Goal: Task Accomplishment & Management: Use online tool/utility

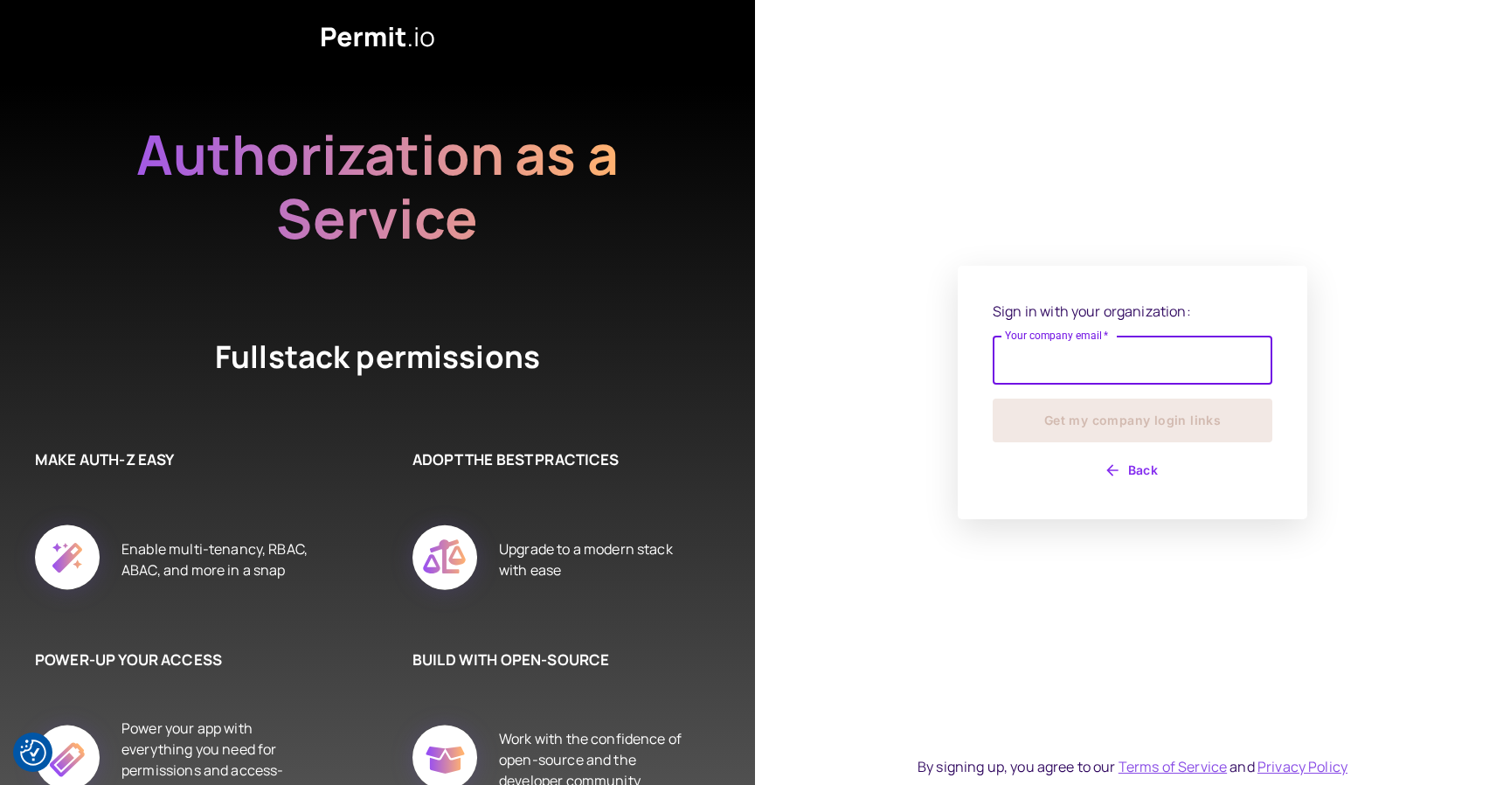
click at [1028, 365] on input "Your company email   *" at bounding box center [1133, 360] width 280 height 49
type input "**********"
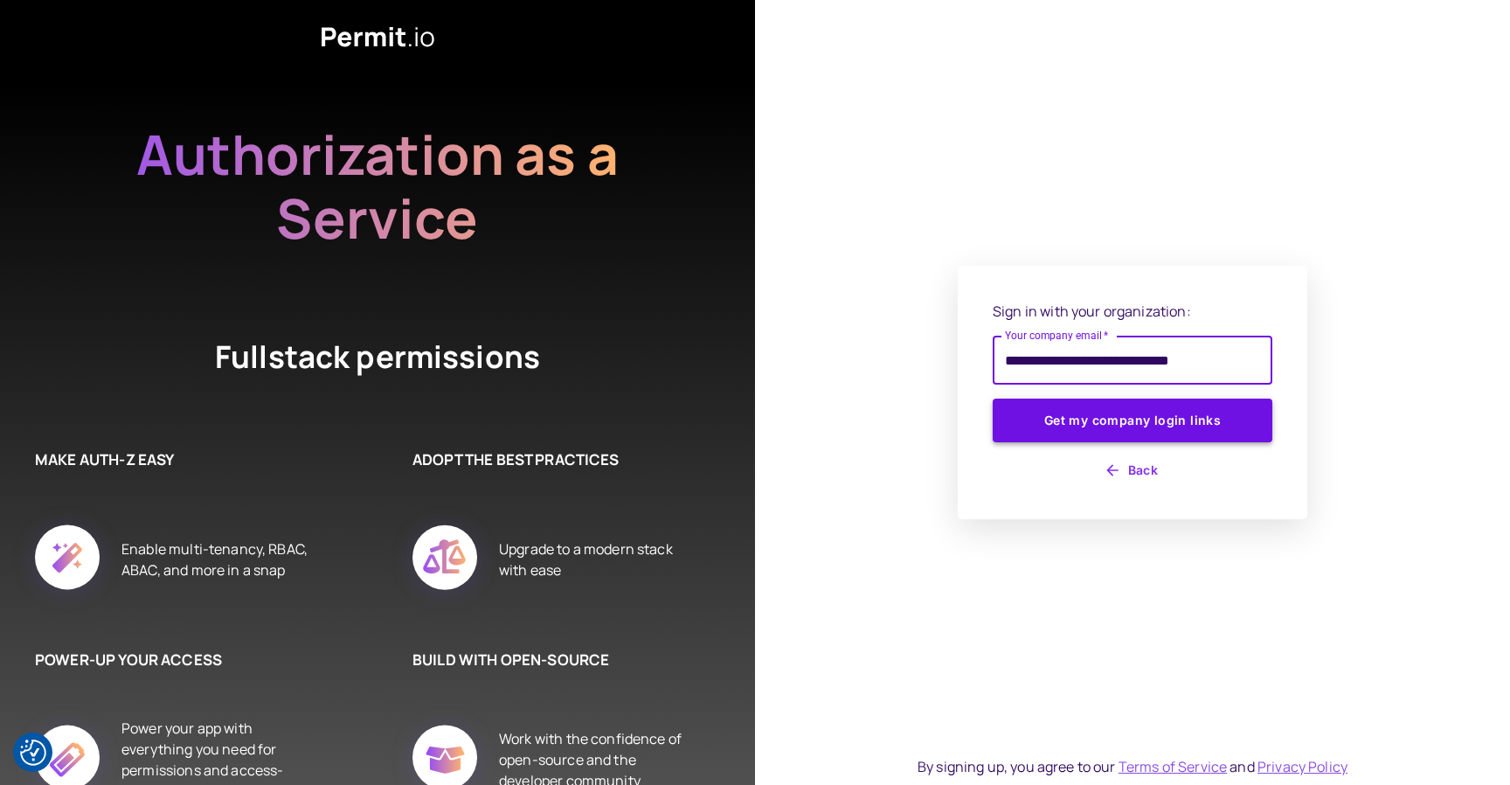
click at [1092, 412] on button "Get my company login links" at bounding box center [1133, 421] width 280 height 44
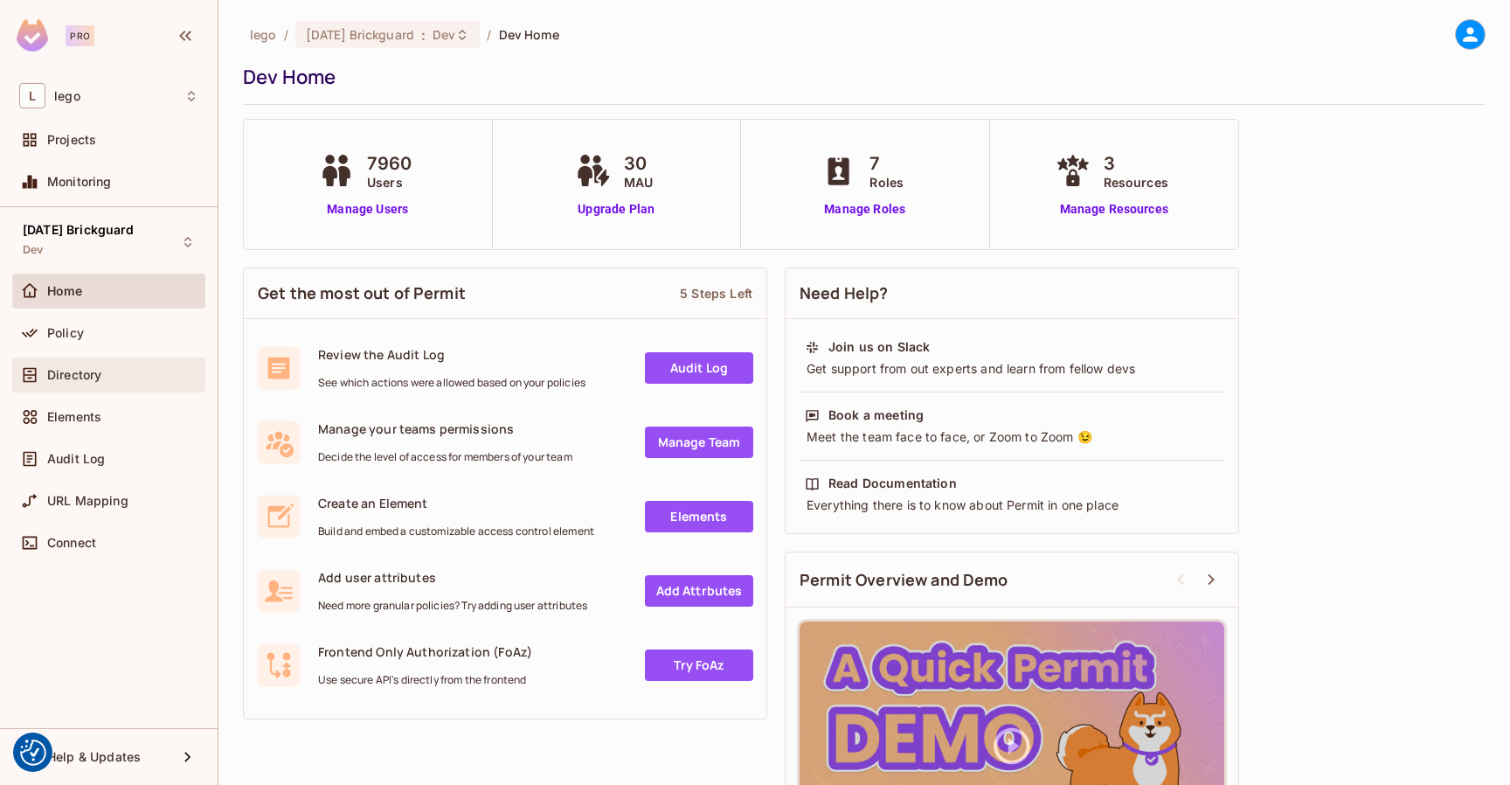
click at [120, 375] on div "Directory" at bounding box center [122, 375] width 151 height 14
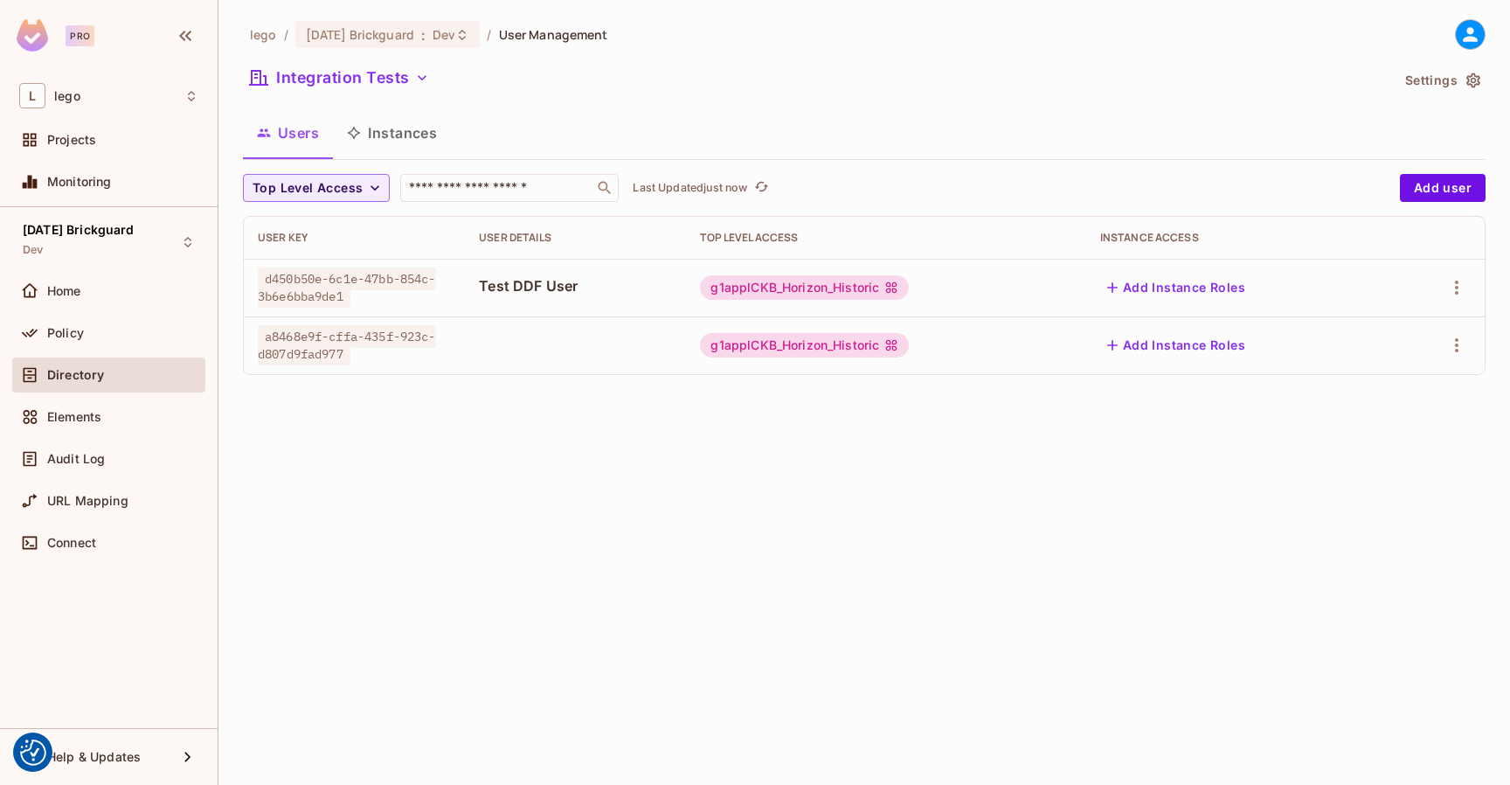
click at [389, 142] on button "Instances" at bounding box center [392, 133] width 118 height 44
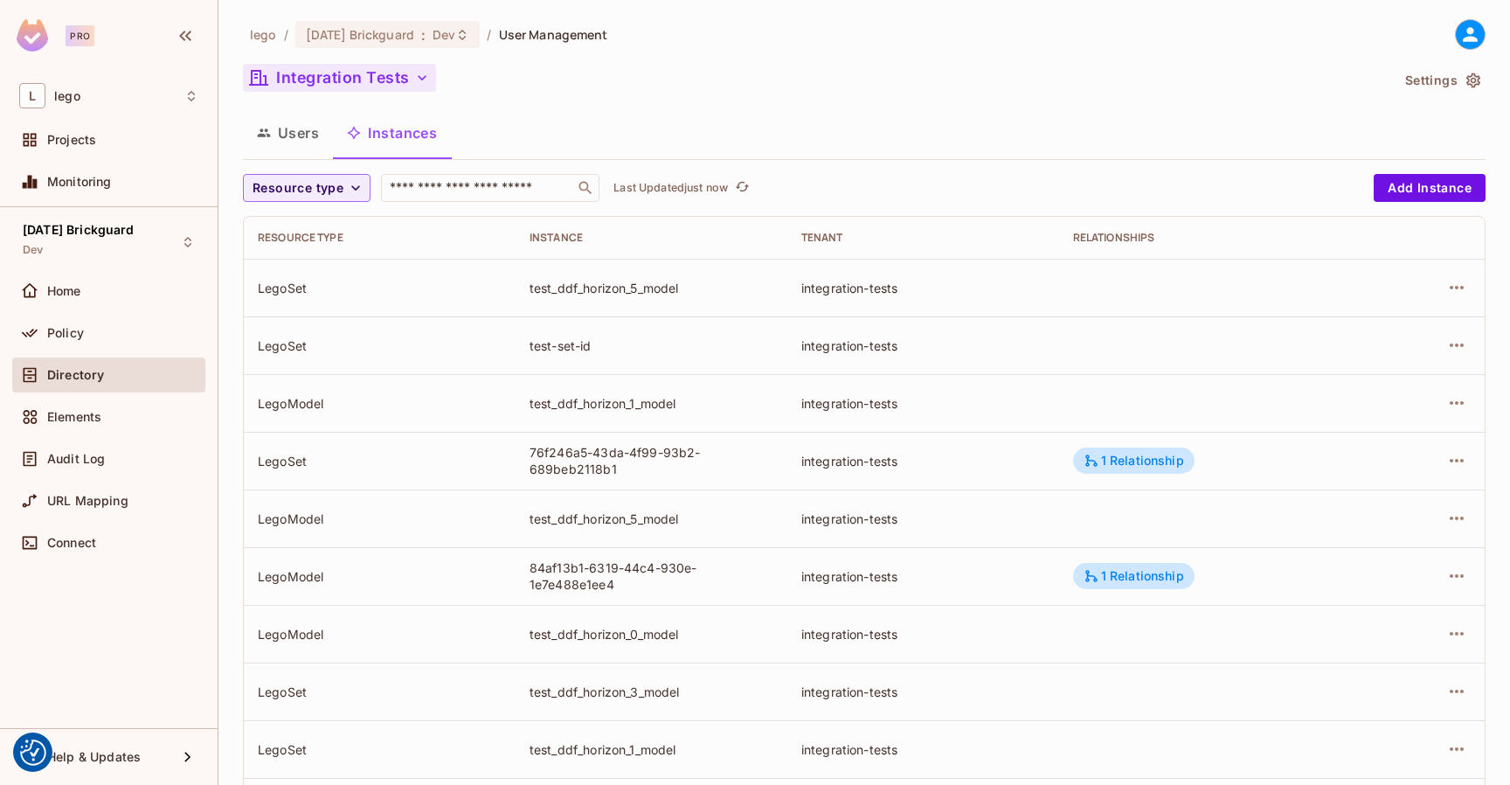
click at [379, 80] on button "Integration Tests" at bounding box center [339, 78] width 193 height 28
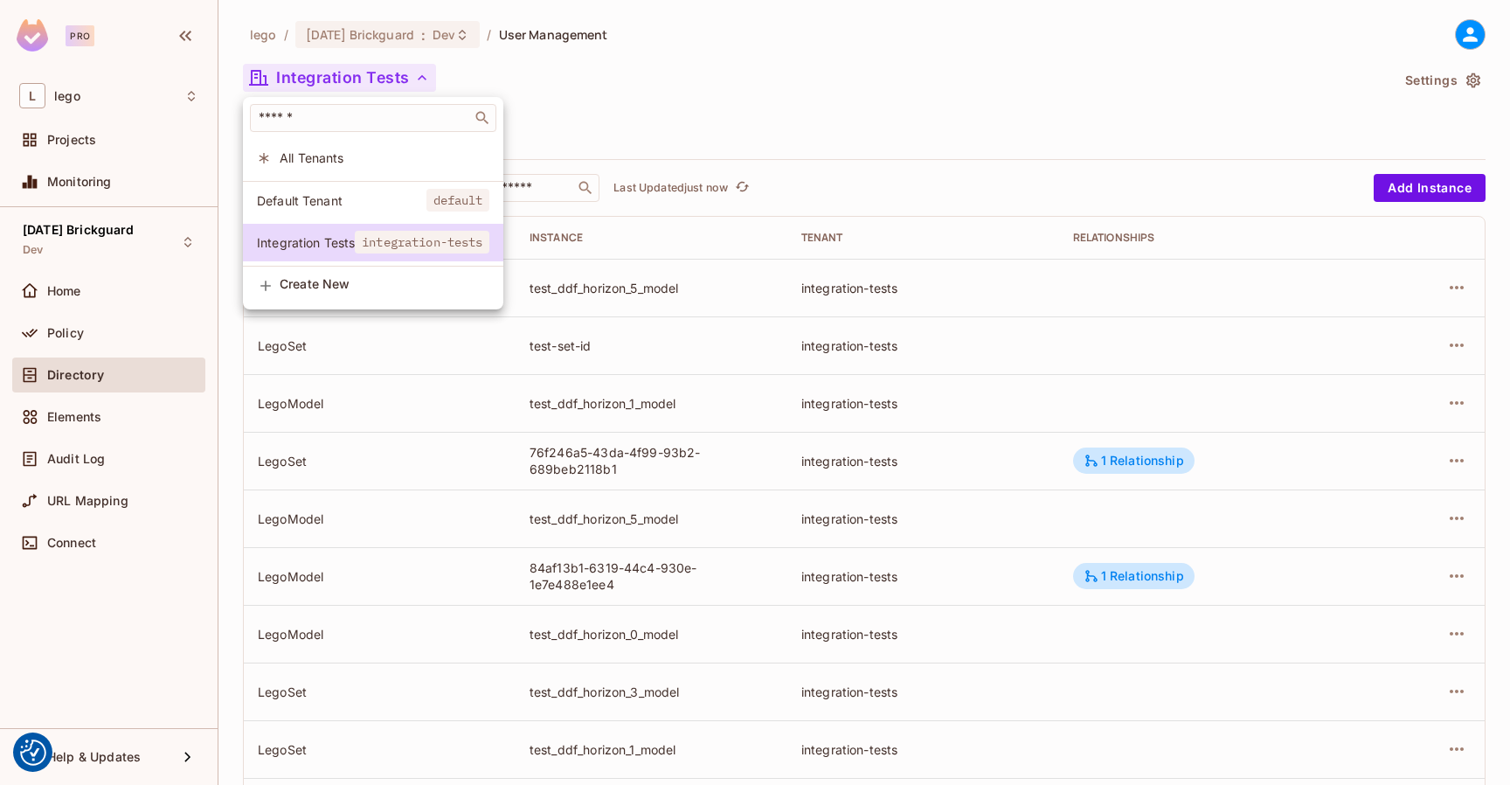
click at [336, 185] on li "Default Tenant default" at bounding box center [373, 201] width 260 height 38
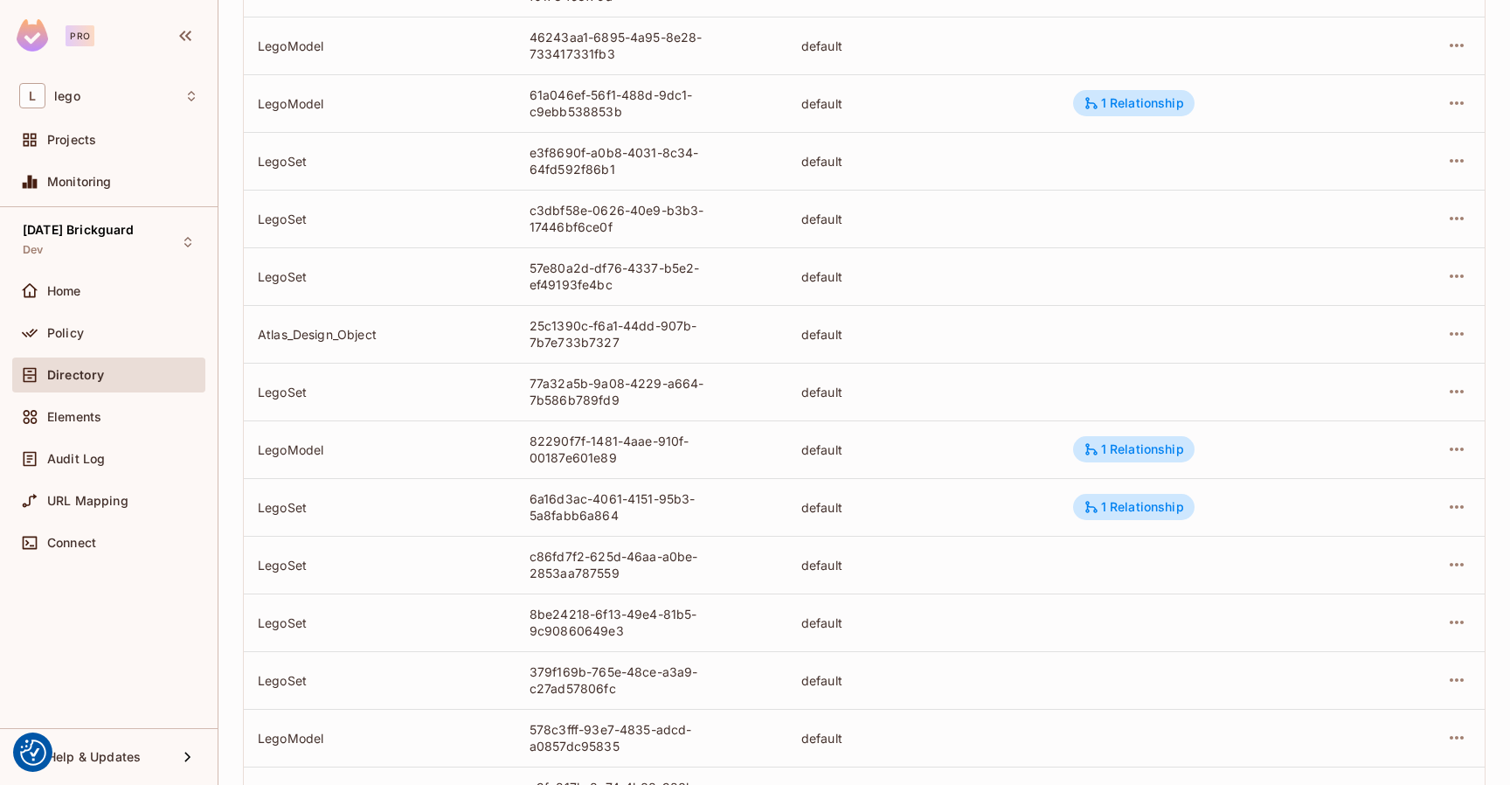
scroll to position [436, 0]
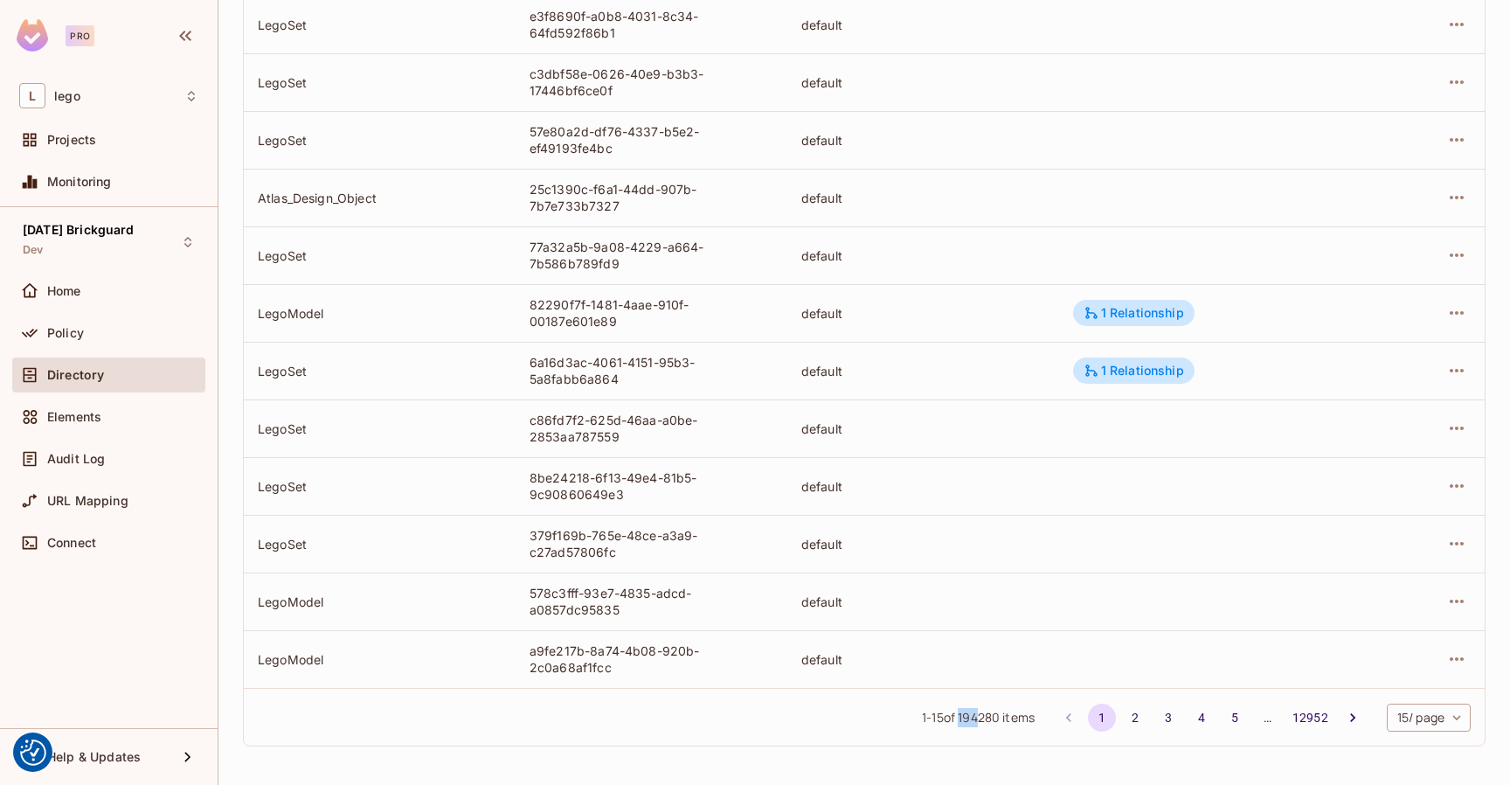
drag, startPoint x: 976, startPoint y: 716, endPoint x: 954, endPoint y: 715, distance: 21.9
click at [954, 715] on span "1 - 15 of 194280 items" at bounding box center [978, 717] width 113 height 19
click at [329, 196] on div "Atlas_Design_Object" at bounding box center [380, 198] width 244 height 17
copy div "Atlas_Design_Object"
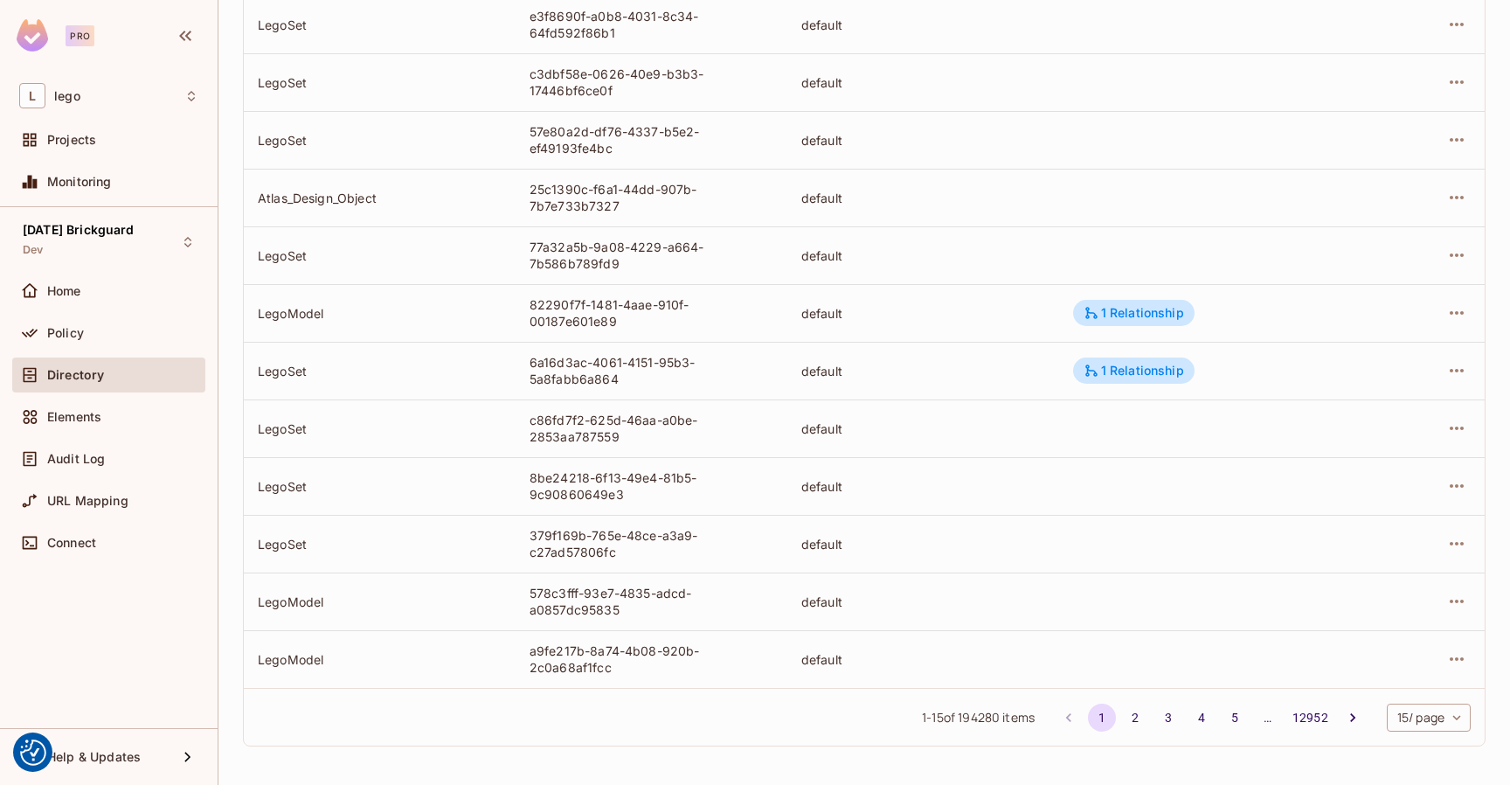
click at [351, 193] on div "Atlas_Design_Object" at bounding box center [380, 198] width 244 height 17
copy div "Atlas_Design_Object"
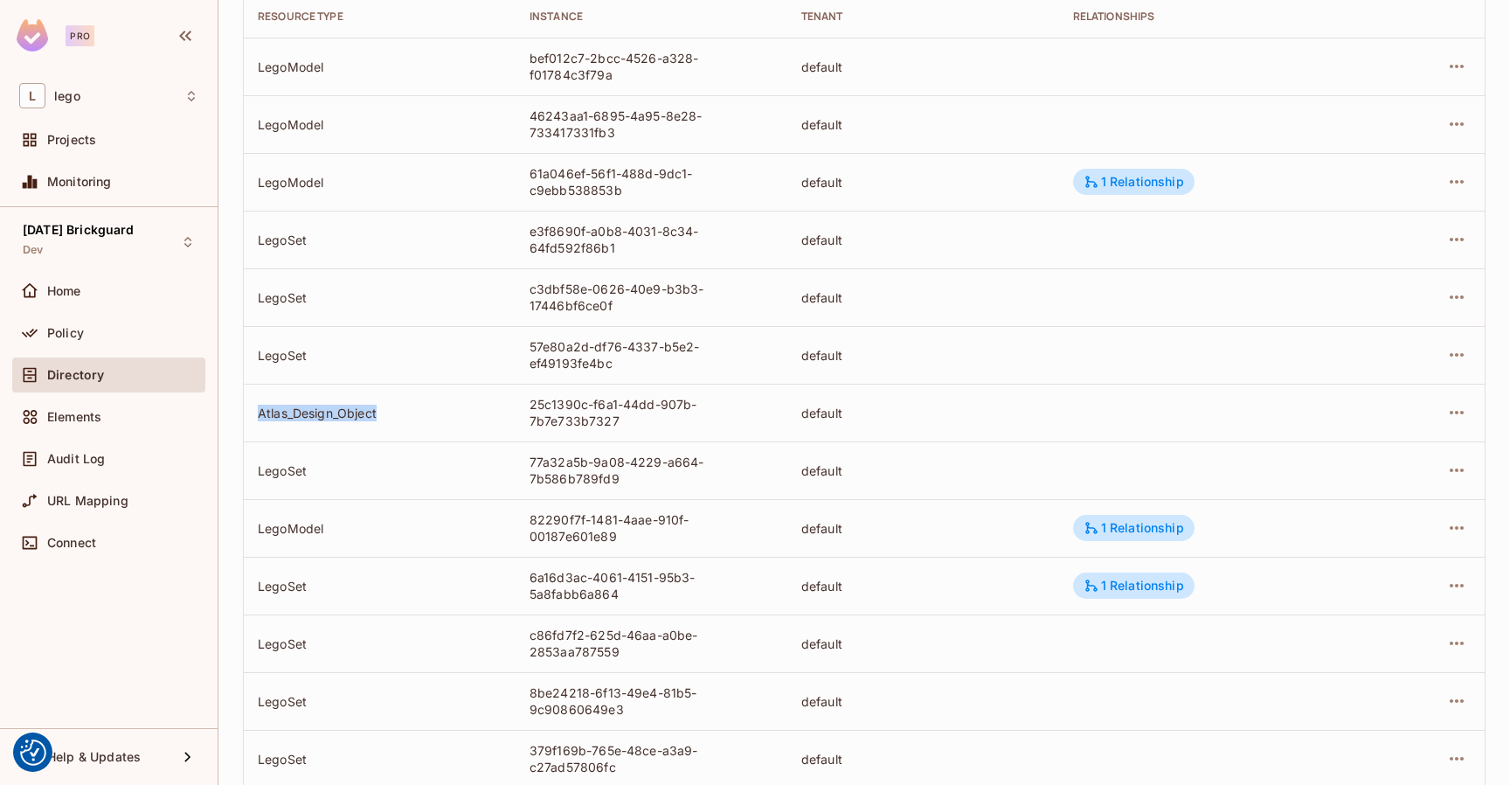
scroll to position [0, 0]
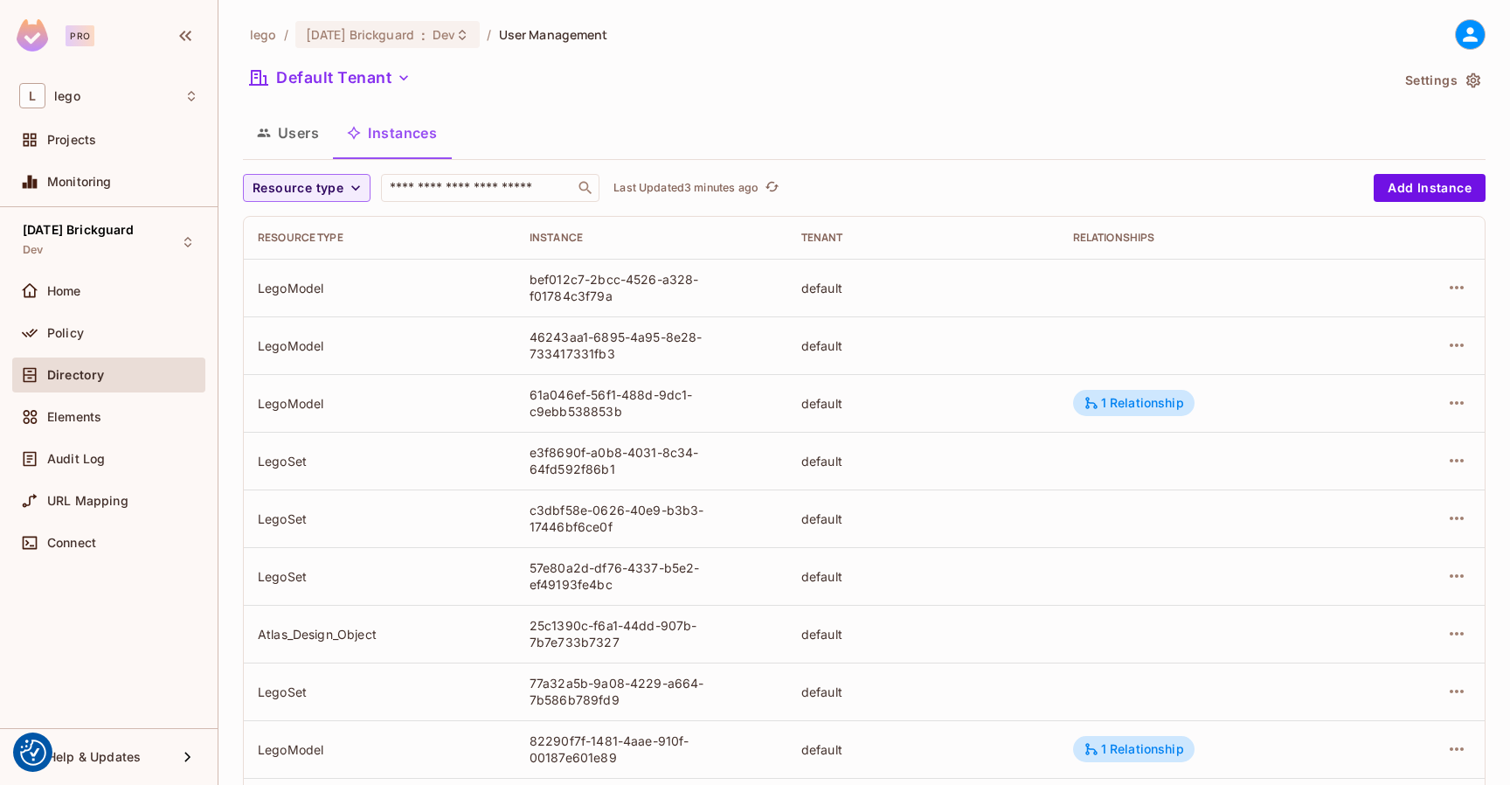
click at [121, 368] on div "Directory" at bounding box center [122, 375] width 151 height 14
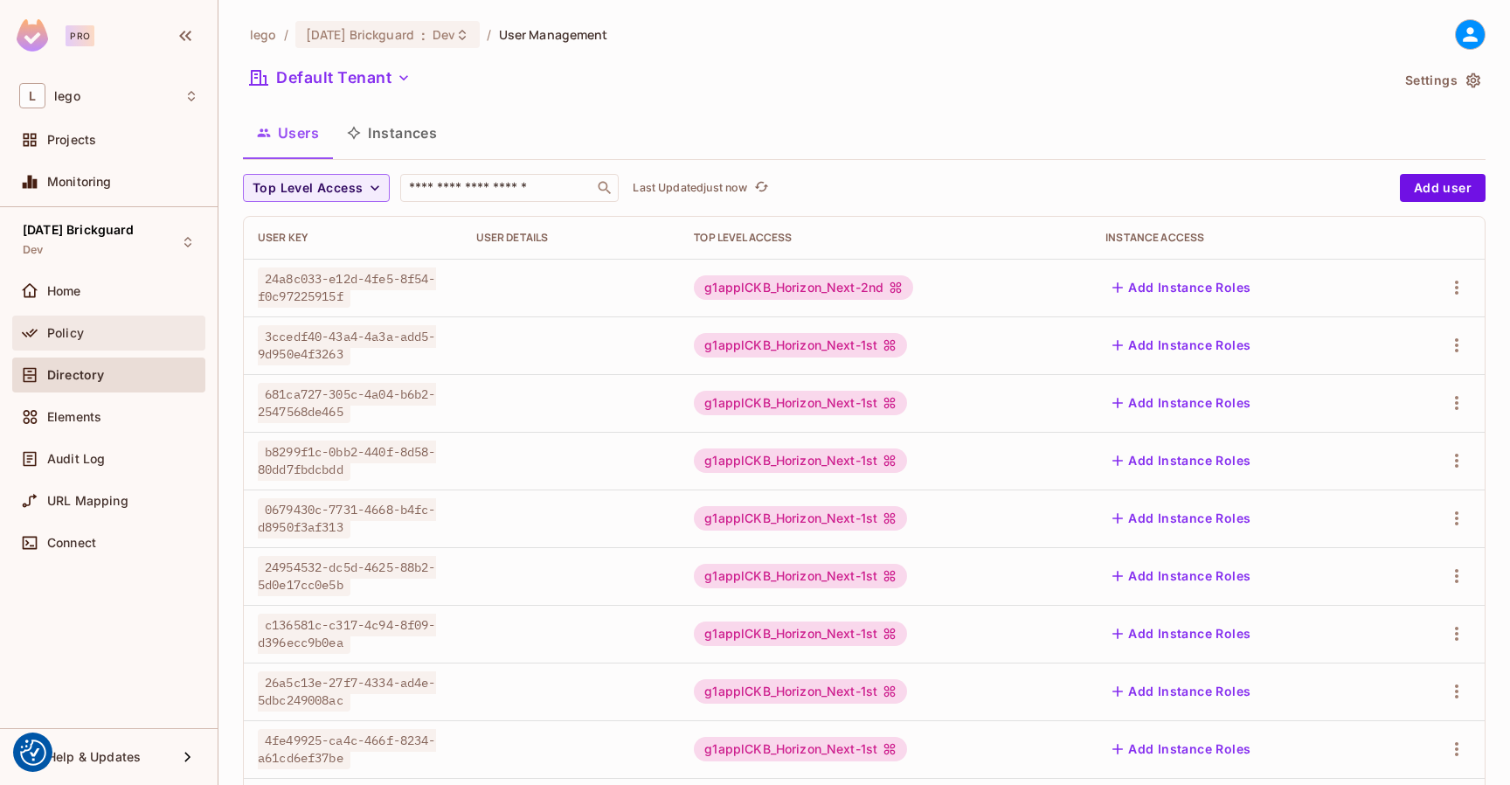
click at [107, 326] on div "Policy" at bounding box center [122, 333] width 151 height 14
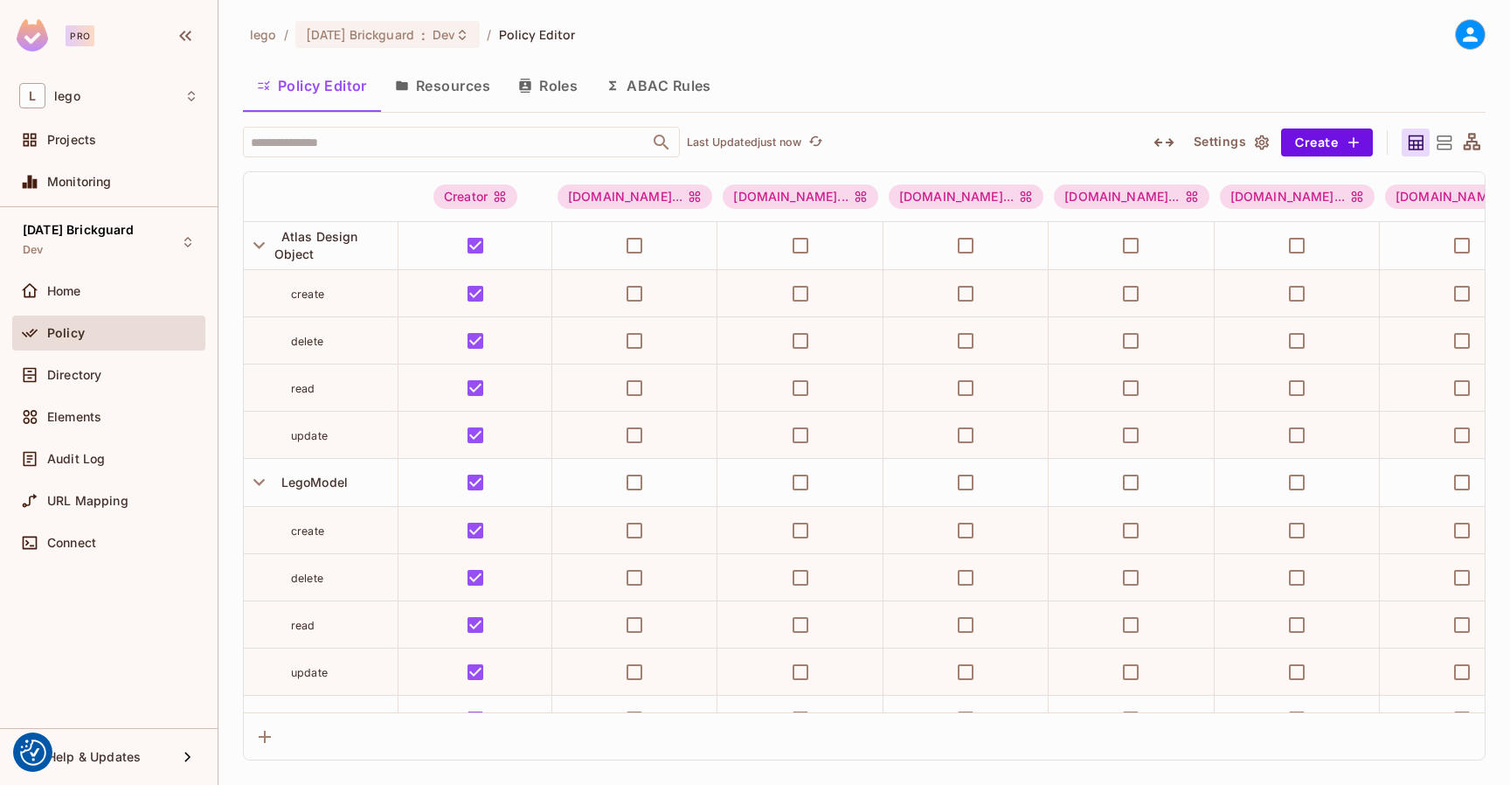
click at [470, 85] on button "Resources" at bounding box center [442, 86] width 123 height 44
